Goal: Use online tool/utility: Use online tool/utility

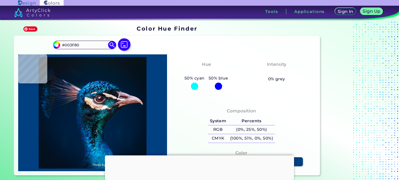
type input "#004b8e"
type input "#004B8E"
type input "#0567b0"
type input "#0567B0"
type input "#064f78"
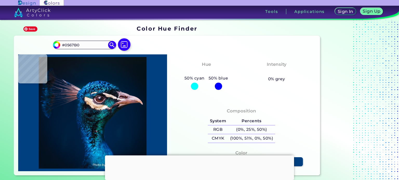
type input "#064F78"
type input "#02416c"
type input "#02416C"
type input "#00446f"
type input "#00446F"
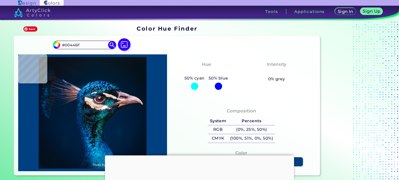
type input "#003a61"
type input "#003A61"
type input "#003855"
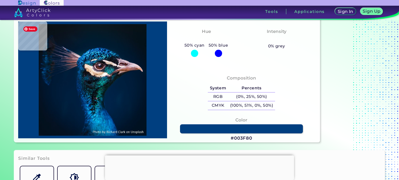
type input "#013e54"
type input "#013E54"
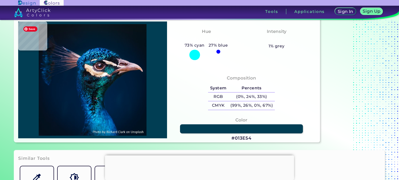
type input "#012f42"
type input "#012F42"
type input "#002d3f"
type input "#002D3F"
type input "#002a38"
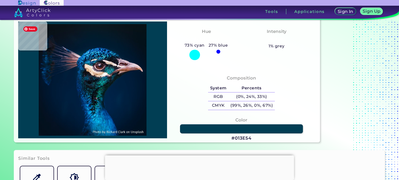
type input "#002A38"
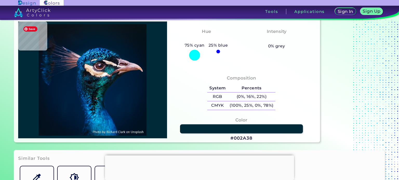
type input "#003a4f"
type input "#003A4F"
type input "#005e6d"
type input "#005E6D"
type input "#10626f"
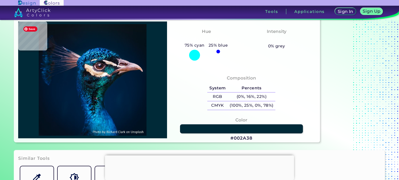
type input "#10626F"
type input "#003438"
type input "#00373a"
type input "#00373A"
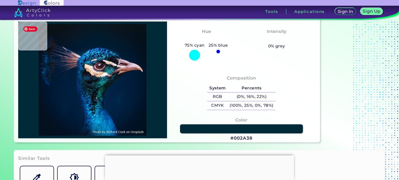
type input "#003b3b"
type input "#003B3B"
type input "#033939"
type input "#004044"
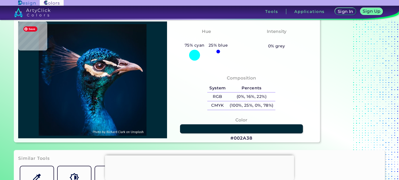
type input "#004044"
type input "#004f5b"
type input "#004F5B"
type input "#003e4d"
type input "#003E4D"
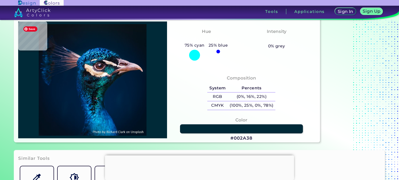
type input "#004356"
type input "#002c3a"
type input "#002C3A"
type input "#002c3b"
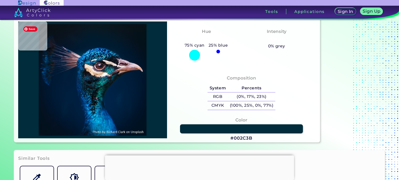
type input "#002C3B"
type input "#012d39"
type input "#012D39"
type input "#01292f"
type input "#01292F"
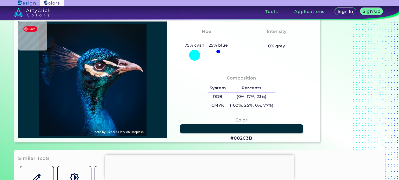
type input "#032224"
type input "#01251e"
type input "#01251E"
type input "#002b24"
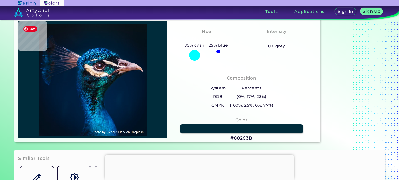
type input "#002B24"
type input "#033b36"
type input "#033B36"
type input "#085959"
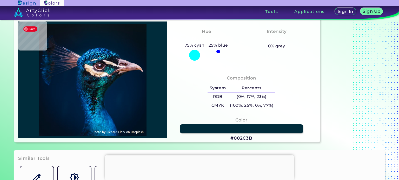
type input "#0b4d51"
type input "#0B4D51"
type input "#04333a"
type input "#04333A"
type input "#013435"
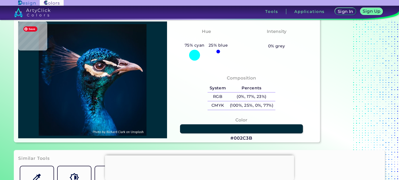
type input "#013435"
type input "#004038"
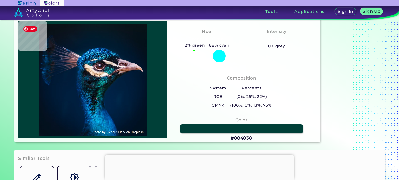
type input "#00433e"
type input "#00433E"
type input "#004441"
type input "#004444"
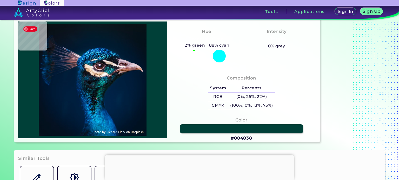
type input "#004444"
type input "#003b40"
type input "#003B40"
type input "#002934"
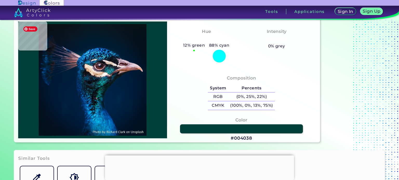
type input "#003032"
type input "#176355"
type input "#046349"
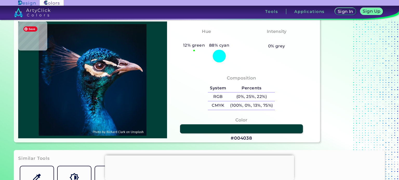
type input "#046349"
type input "#005d43"
type input "#005D43"
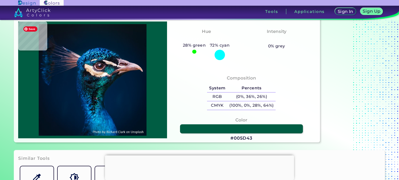
type input "#016249"
type input "#00523b"
type input "#00523B"
type input "#075943"
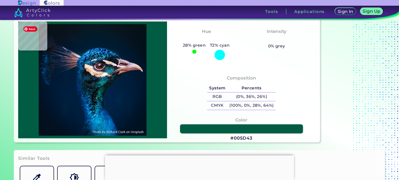
type input "#075943"
type input "#084c38"
type input "#084C38"
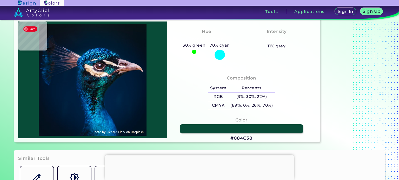
type input "#075943"
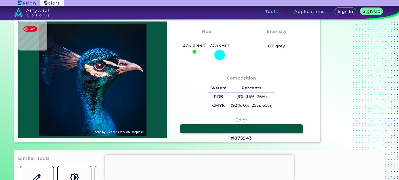
type input "#00523b"
type input "#00523B"
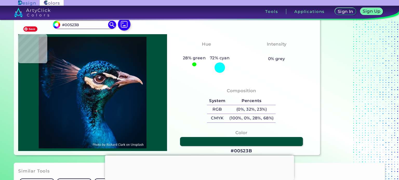
scroll to position [21, 0]
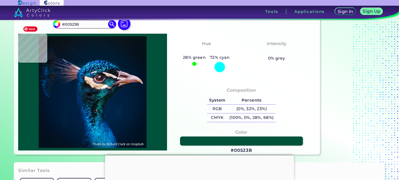
type input "#dee6db"
type input "#DEE6DB"
type input "#04192c"
type input "#04192C"
type input "#061826"
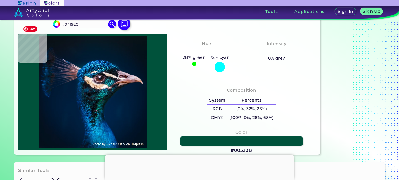
type input "#061826"
type input "#071822"
type input "#0a1720"
type input "#0A1720"
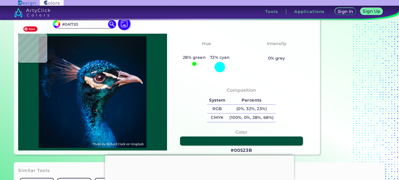
type input "#0c1620"
type input "#0C1620"
type input "#0a1720"
type input "#0A1720"
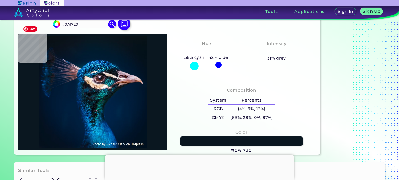
type input "#091720"
type input "#0a1823"
type input "#0A1823"
type input "#081923"
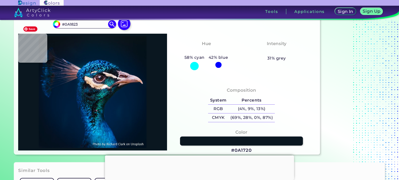
type input "#081923"
type input "#061822"
type input "#071923"
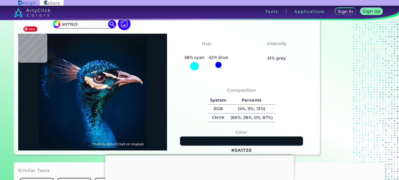
type input "#061927"
type input "#011b2a"
type input "#011B2A"
type input "#011b2c"
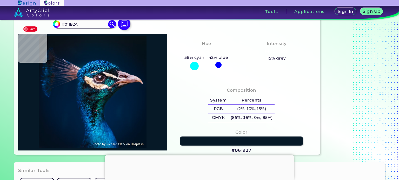
type input "#011B2C"
type input "#001b30"
type input "#001B30"
type input "#001c31"
type input "#001C31"
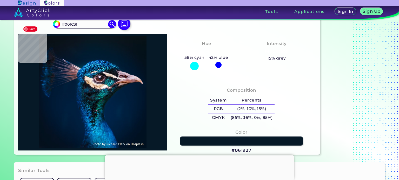
type input "#001c32"
type input "#001C32"
type input "#011d35"
type input "#011D35"
type input "#001d35"
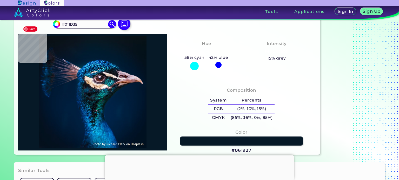
type input "#001D35"
type input "#011f37"
type input "#011F37"
type input "#001e34"
type input "#001E34"
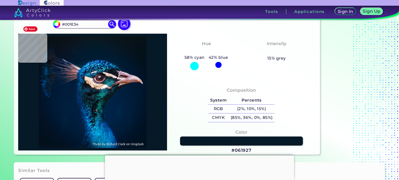
type input "#011f38"
type input "#011F38"
type input "#00264a"
type input "#00264A"
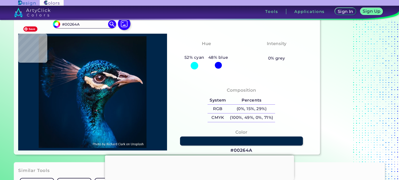
type input "#002e63"
type input "#002E63"
type input "#003270"
type input "#22a2e8"
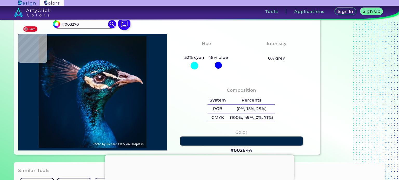
type input "#22A2E8"
type input "#47a4df"
type input "#47A4DF"
type input "#22a1c9"
type input "#22A1C9"
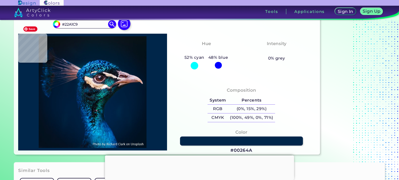
type input "#0783b8"
type input "#0783B8"
type input "#174567"
type input "#031433"
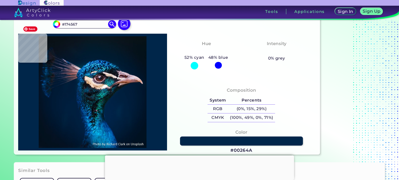
type input "#031433"
type input "#022c5c"
type input "#022C5C"
type input "#07578b"
type input "#07578B"
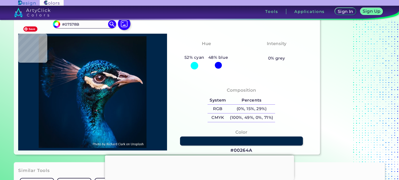
type input "#1f6a98"
type input "#1F6A98"
type input "#01183a"
type input "#01183A"
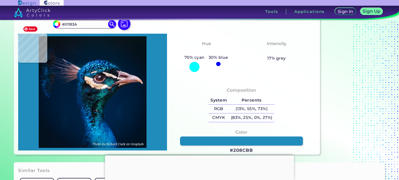
type input "#208cbb"
type input "#208CBB"
type input "#0f69a6"
type input "#0F69A6"
type input "#12669d"
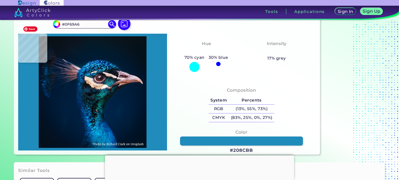
type input "#12669D"
type input "#095888"
type input "#34abd6"
type input "#34ABD6"
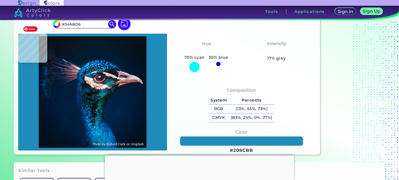
type input "#44c2e5"
type input "#44C2E5"
type input "#002457"
type input "#002950"
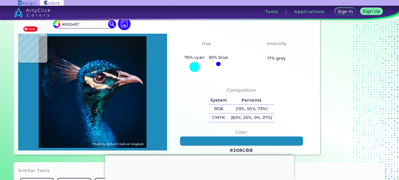
type input "#002950"
type input "#50d8f6"
type input "#50D8F6"
type input "#1d9dd2"
type input "#1D9DD2"
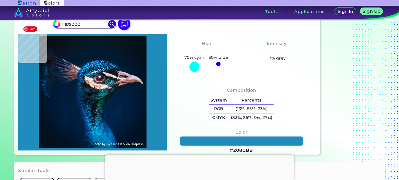
type input "#0867a9"
type input "#0867A9"
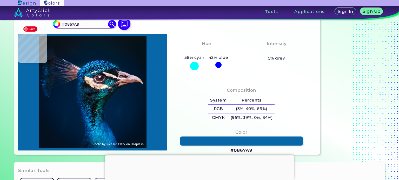
type input "#013066"
type input "#022b58"
type input "#022B58"
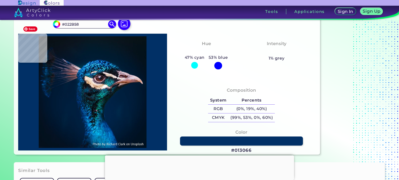
type input "#013066"
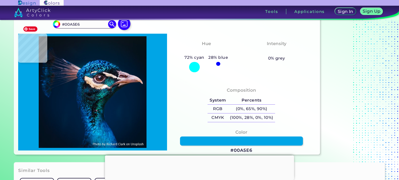
click at [90, 125] on img at bounding box center [93, 92] width 144 height 112
click at [73, 24] on input "#00A5E6" at bounding box center [84, 24] width 48 height 7
click at [108, 83] on img at bounding box center [93, 92] width 144 height 112
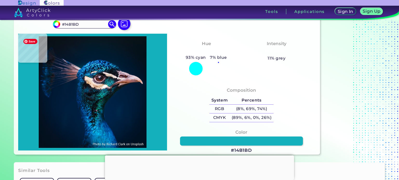
click at [110, 83] on img at bounding box center [93, 92] width 144 height 112
click at [73, 24] on input "#14B1BD" at bounding box center [84, 24] width 48 height 7
click at [104, 62] on img at bounding box center [93, 92] width 144 height 112
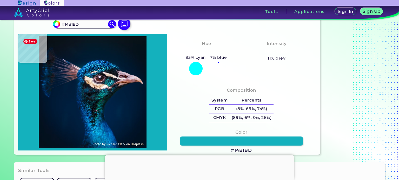
click at [101, 62] on img at bounding box center [93, 92] width 144 height 112
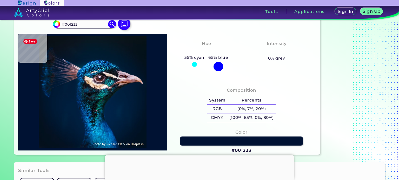
click at [104, 62] on img at bounding box center [93, 92] width 144 height 112
click at [69, 24] on input "#001233" at bounding box center [84, 24] width 48 height 7
click at [102, 64] on img at bounding box center [93, 92] width 144 height 112
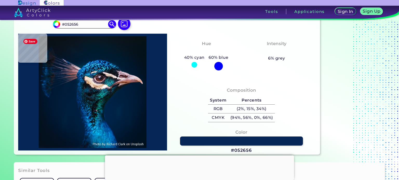
click at [100, 62] on img at bounding box center [93, 92] width 144 height 112
click at [72, 22] on input "#052656" at bounding box center [84, 24] width 48 height 7
click at [90, 67] on img at bounding box center [93, 92] width 144 height 112
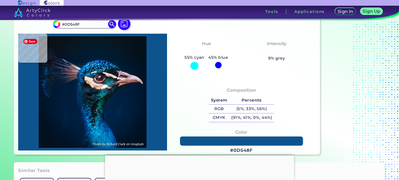
click at [90, 65] on img at bounding box center [93, 92] width 144 height 112
click at [70, 24] on input "#0D548F" at bounding box center [84, 24] width 48 height 7
click at [96, 66] on img at bounding box center [93, 92] width 144 height 112
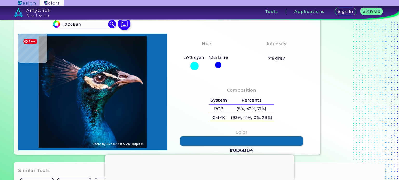
click at [87, 119] on img at bounding box center [93, 92] width 144 height 112
click at [73, 25] on input "#0D6BB4" at bounding box center [84, 24] width 48 height 7
click at [97, 86] on img at bounding box center [93, 92] width 144 height 112
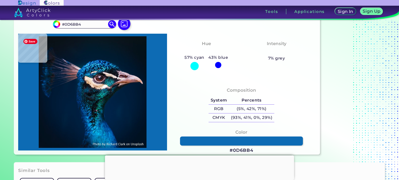
click at [96, 85] on img at bounding box center [93, 92] width 144 height 112
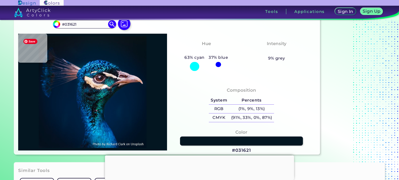
click at [84, 100] on img at bounding box center [93, 92] width 144 height 112
click at [88, 81] on img at bounding box center [93, 92] width 144 height 112
click at [73, 74] on img at bounding box center [93, 92] width 144 height 112
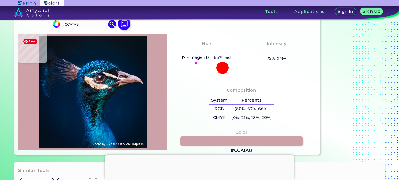
click at [74, 71] on img at bounding box center [93, 92] width 144 height 112
click at [74, 25] on input "#CCA1A8" at bounding box center [84, 24] width 48 height 7
click at [109, 83] on img at bounding box center [93, 92] width 144 height 112
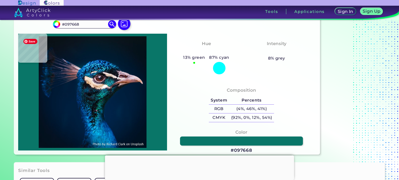
click at [99, 96] on img at bounding box center [93, 92] width 144 height 112
click at [83, 23] on input "#097668" at bounding box center [84, 24] width 48 height 7
paste input "CCA1A"
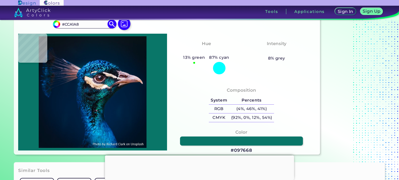
click at [85, 23] on input "#CCA1A8" at bounding box center [84, 24] width 48 height 7
click at [100, 95] on img at bounding box center [93, 92] width 144 height 112
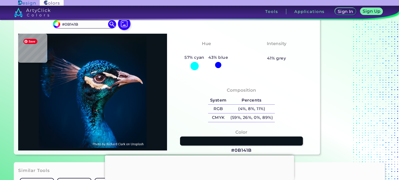
click at [98, 101] on img at bounding box center [93, 92] width 144 height 112
click at [103, 93] on img at bounding box center [93, 92] width 144 height 112
click at [97, 92] on img at bounding box center [93, 92] width 144 height 112
click at [103, 94] on img at bounding box center [93, 92] width 144 height 112
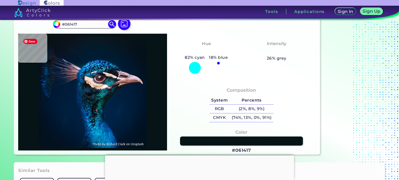
click at [109, 84] on img at bounding box center [93, 92] width 144 height 112
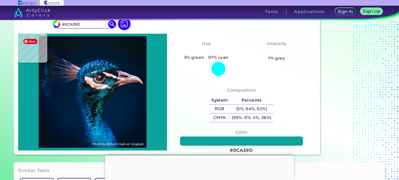
click at [101, 96] on img at bounding box center [93, 92] width 144 height 112
click at [73, 22] on input "#0CA39D" at bounding box center [84, 24] width 48 height 7
click at [99, 78] on img at bounding box center [93, 92] width 144 height 112
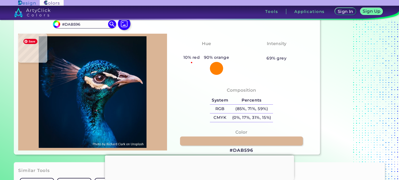
click at [98, 86] on img at bounding box center [93, 92] width 144 height 112
click at [99, 78] on img at bounding box center [93, 92] width 144 height 112
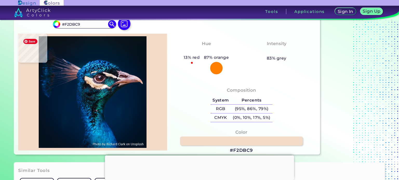
click at [89, 81] on img at bounding box center [93, 92] width 144 height 112
click at [76, 25] on input "#F2DBC9" at bounding box center [84, 24] width 48 height 7
click at [128, 77] on img at bounding box center [93, 92] width 144 height 112
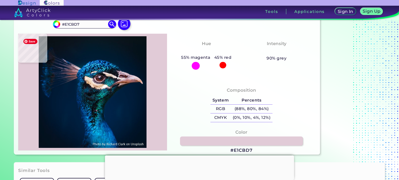
click at [133, 77] on img at bounding box center [93, 92] width 144 height 112
click at [70, 24] on input "#E1CBD7" at bounding box center [84, 24] width 48 height 7
click at [122, 74] on img at bounding box center [93, 92] width 144 height 112
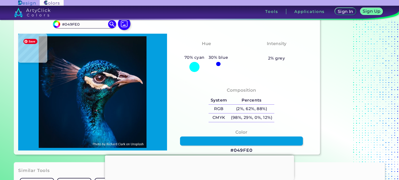
click at [89, 124] on img at bounding box center [93, 92] width 144 height 112
click at [71, 24] on input "#049FE0" at bounding box center [84, 24] width 48 height 7
click at [129, 78] on img at bounding box center [93, 92] width 144 height 112
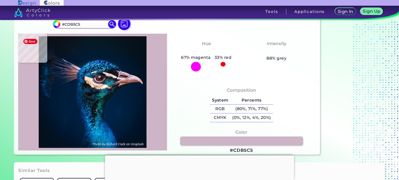
click at [120, 73] on img at bounding box center [93, 92] width 144 height 112
click at [76, 24] on input "#CDB5C5" at bounding box center [84, 24] width 48 height 7
click at [71, 73] on img at bounding box center [93, 92] width 144 height 112
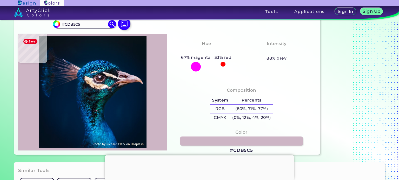
click at [71, 73] on img at bounding box center [93, 92] width 144 height 112
click at [97, 97] on img at bounding box center [93, 92] width 144 height 112
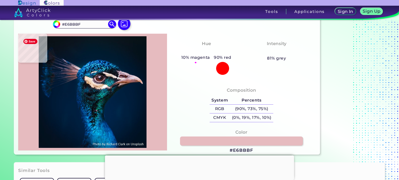
click at [76, 71] on img at bounding box center [93, 92] width 144 height 112
click at [75, 24] on input "#E6BBBF" at bounding box center [84, 24] width 48 height 7
click at [120, 80] on img at bounding box center [93, 92] width 144 height 112
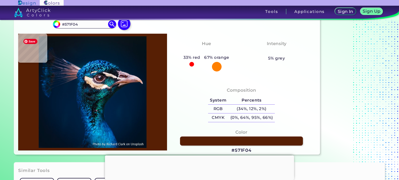
click at [122, 83] on img at bounding box center [93, 92] width 144 height 112
click at [83, 21] on input "#571F04" at bounding box center [84, 24] width 48 height 7
